Goal: Transaction & Acquisition: Book appointment/travel/reservation

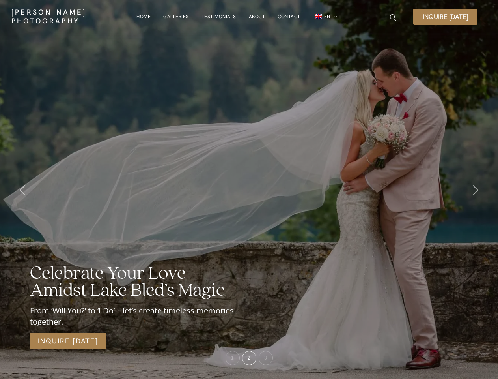
click at [249, 189] on div "Celebrate Your Love Amidst Lake Bled’s Magic From ‘Will You?’ to ‘I Do’—let’s c…" at bounding box center [249, 189] width 498 height 379
click at [11, 17] on span at bounding box center [11, 17] width 6 height 0
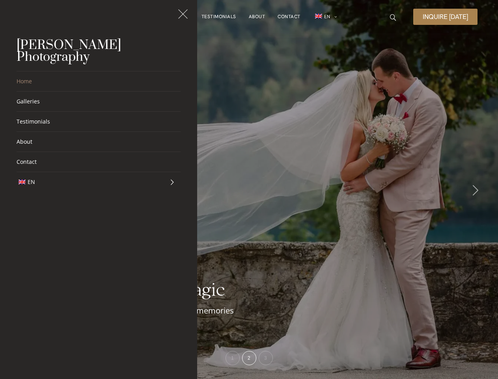
click at [446, 17] on span "Inquire [DATE]" at bounding box center [445, 16] width 45 height 7
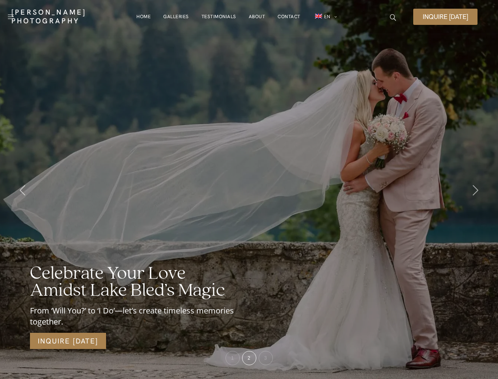
click at [249, 189] on div "Celebrate Your Love Amidst Lake Bled’s Magic From ‘Will You?’ to ‘I Do’—let’s c…" at bounding box center [249, 189] width 498 height 379
click at [233, 358] on span "1" at bounding box center [232, 358] width 3 height 6
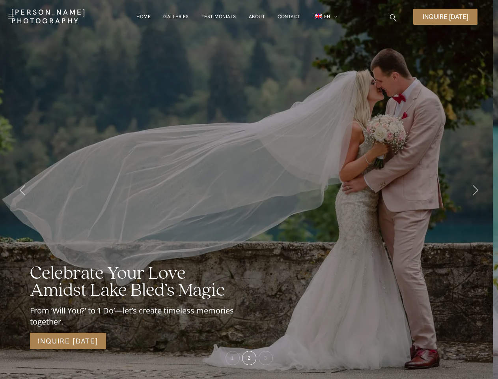
click at [249, 358] on span "2" at bounding box center [249, 358] width 3 height 6
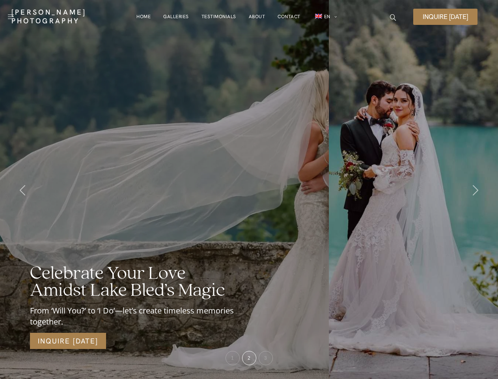
click at [266, 358] on span "3" at bounding box center [265, 358] width 3 height 6
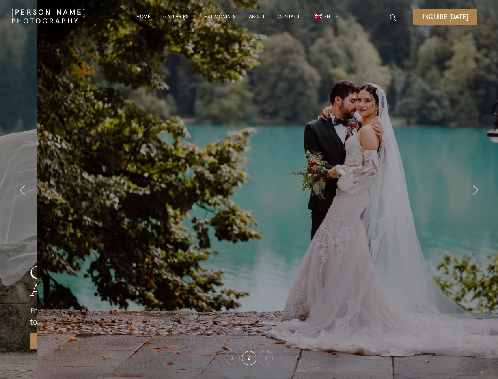
click at [22, 190] on icon at bounding box center [23, 190] width 6 height 10
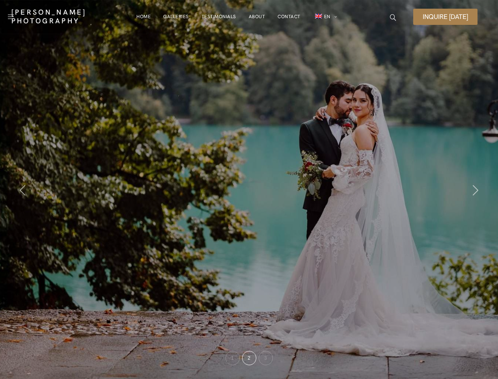
click at [476, 190] on icon at bounding box center [476, 190] width 6 height 10
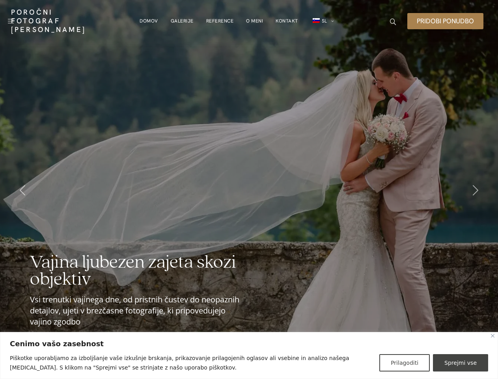
click at [249, 189] on div "Vajina ljubezen zajeta skozi objektiv Vsi trenutki vajinega dne, od pristnih ču…" at bounding box center [249, 189] width 498 height 379
click at [410, 363] on button "Prilagoditi" at bounding box center [405, 362] width 51 height 17
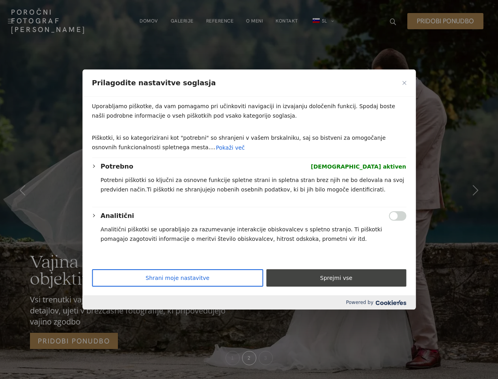
click at [463, 363] on div at bounding box center [249, 189] width 498 height 379
click at [11, 21] on div at bounding box center [249, 189] width 498 height 379
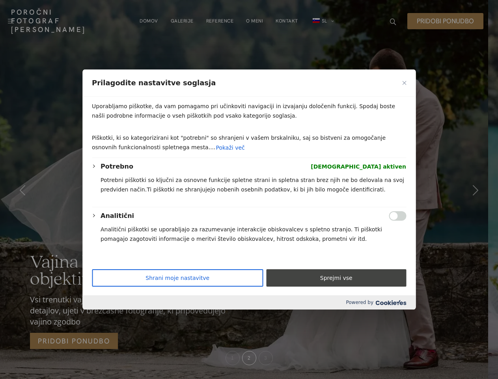
click at [446, 21] on div at bounding box center [249, 189] width 498 height 379
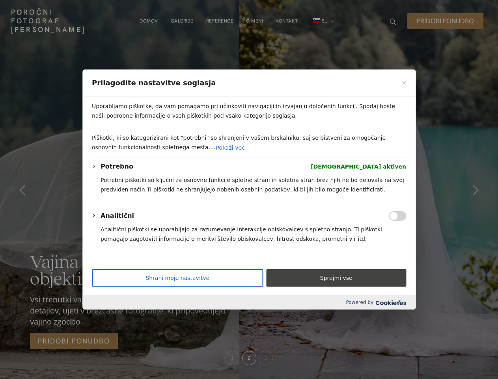
click at [249, 189] on p "Potrebni piškotki so ključni za osnovne funkcije spletne strani in spletna stra…" at bounding box center [254, 184] width 306 height 19
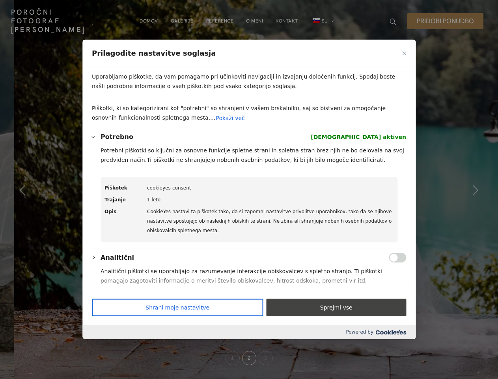
click at [22, 190] on div at bounding box center [249, 189] width 498 height 379
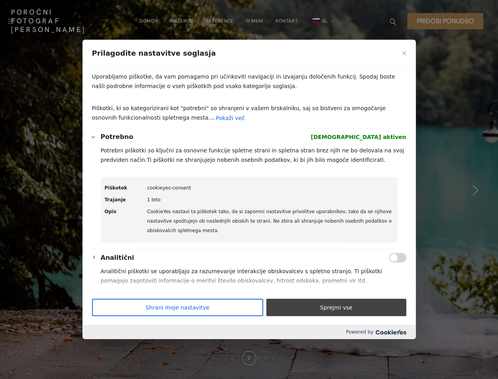
click at [476, 190] on div at bounding box center [249, 189] width 498 height 379
